Goal: Task Accomplishment & Management: Manage account settings

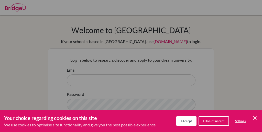
scroll to position [36, 0]
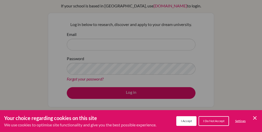
click at [192, 120] on button "I Accept" at bounding box center [186, 122] width 20 height 10
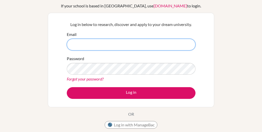
click at [114, 45] on input "Email" at bounding box center [131, 45] width 129 height 12
type input "[PERSON_NAME][EMAIL_ADDRESS][PERSON_NAME][DOMAIN_NAME]"
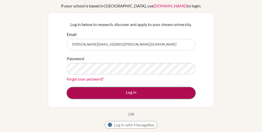
click at [150, 94] on button "Log in" at bounding box center [131, 93] width 129 height 12
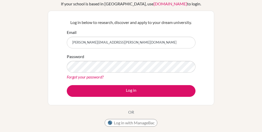
scroll to position [38, 0]
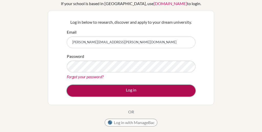
click at [139, 91] on button "Log in" at bounding box center [131, 91] width 129 height 12
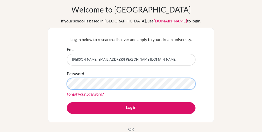
scroll to position [16, 0]
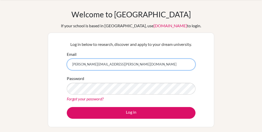
click at [114, 67] on input "[PERSON_NAME][EMAIL_ADDRESS][PERSON_NAME][DOMAIN_NAME]" at bounding box center [131, 65] width 129 height 12
click at [107, 67] on input "[PERSON_NAME][EMAIL_ADDRESS][PERSON_NAME][DOMAIN_NAME]" at bounding box center [131, 65] width 129 height 12
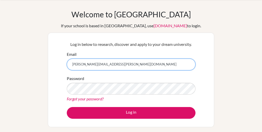
click at [107, 67] on input "[PERSON_NAME][EMAIL_ADDRESS][PERSON_NAME][DOMAIN_NAME]" at bounding box center [131, 65] width 129 height 12
